Goal: Navigation & Orientation: Find specific page/section

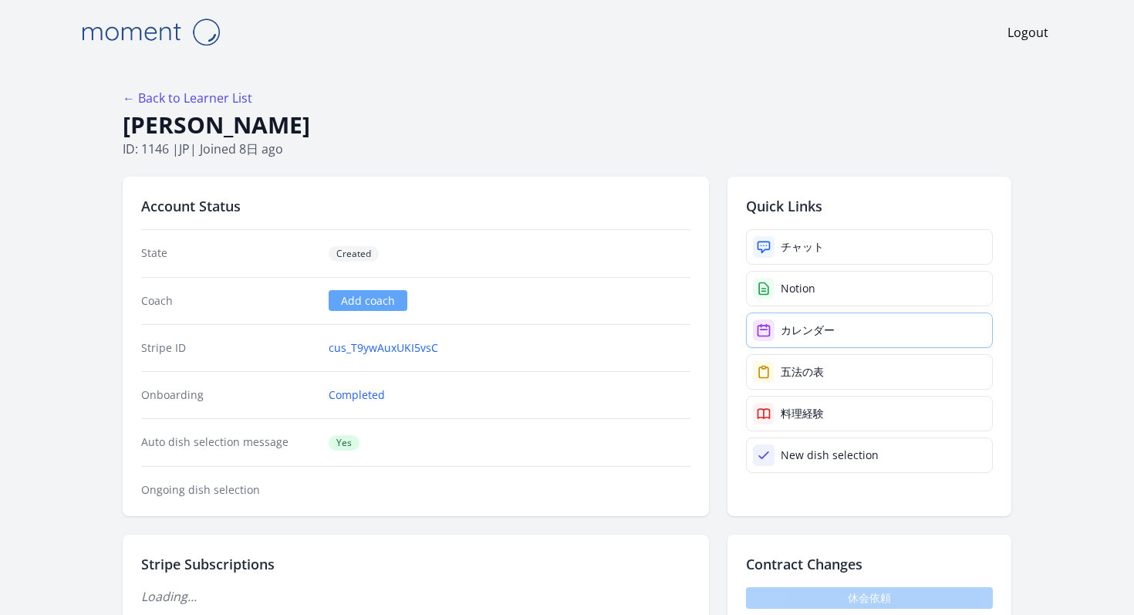
click at [821, 313] on link "カレンダー" at bounding box center [869, 331] width 247 height 36
click at [764, 313] on link "カレンダー" at bounding box center [869, 331] width 247 height 36
